Goal: Find specific page/section

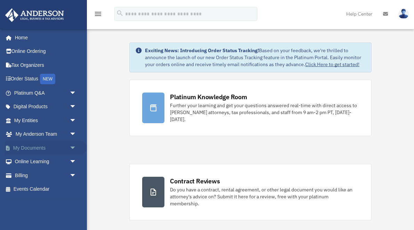
click at [72, 146] on span "arrow_drop_down" at bounding box center [77, 148] width 14 height 14
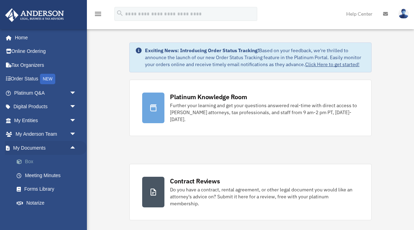
click at [71, 162] on link "Box" at bounding box center [48, 162] width 77 height 14
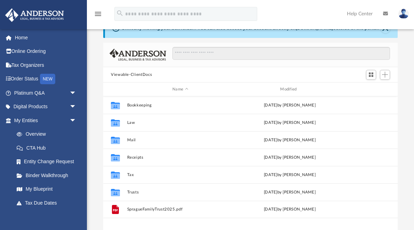
scroll to position [24, 0]
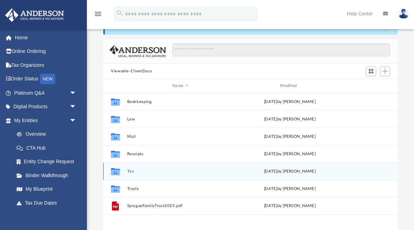
click at [117, 171] on icon "grid" at bounding box center [115, 173] width 9 height 6
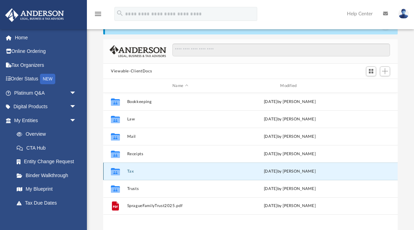
click at [117, 171] on icon "grid" at bounding box center [115, 173] width 9 height 6
click at [131, 169] on button "Tax" at bounding box center [180, 171] width 106 height 5
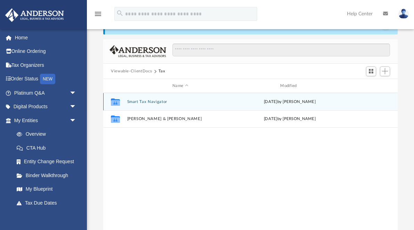
click at [155, 104] on button "Smart Tax Navigator" at bounding box center [180, 101] width 106 height 5
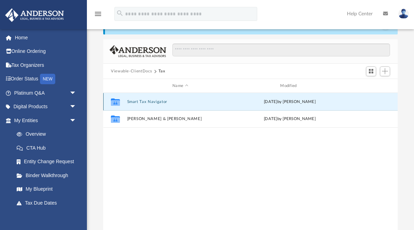
click at [155, 104] on button "Smart Tax Navigator" at bounding box center [180, 101] width 106 height 5
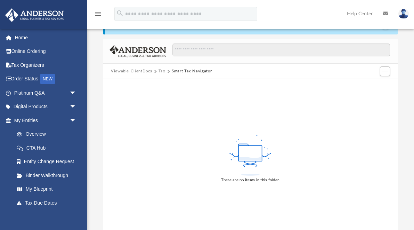
click at [96, 60] on div "Difficulty viewing your box folder? You can also access your account directly o…" at bounding box center [250, 126] width 327 height 222
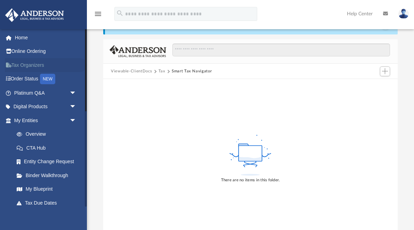
click at [33, 63] on link "Tax Organizers" at bounding box center [46, 65] width 82 height 14
